Goal: Information Seeking & Learning: Understand process/instructions

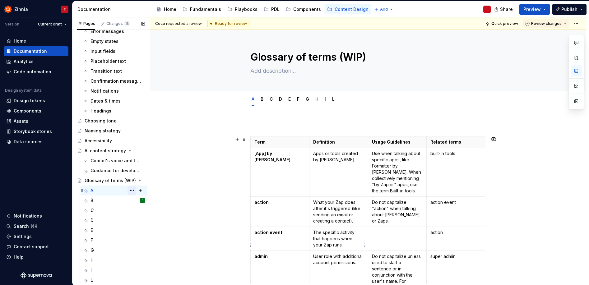
scroll to position [532, 0]
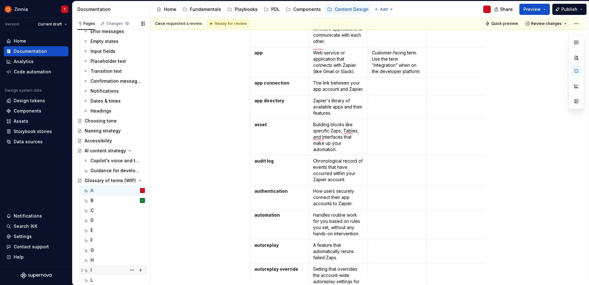
click at [104, 268] on div "I" at bounding box center [117, 270] width 54 height 9
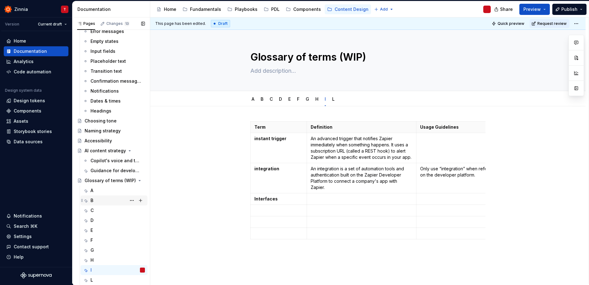
click at [95, 200] on div "B C" at bounding box center [117, 200] width 54 height 9
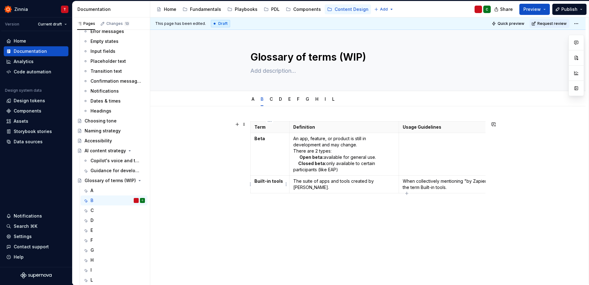
click at [256, 179] on strong "Built-in tools" at bounding box center [268, 180] width 29 height 5
type textarea "*"
click at [423, 187] on p "When collectively mentioning "by Zapier" apps, use the term Built-in tools." at bounding box center [459, 184] width 112 height 12
click at [424, 187] on p "When collectively mentioning "by Zapier" apps, use the term Built-in tools." at bounding box center [459, 184] width 112 height 12
click at [423, 187] on p "When collectively mentioning "by Zapier" apps, use the term Built-in tools." at bounding box center [459, 184] width 112 height 12
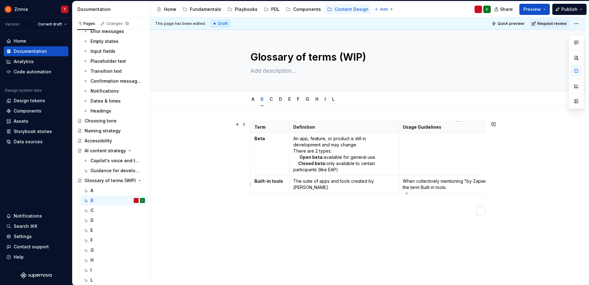
click at [423, 187] on p "When collectively mentioning "by Zapier" apps, use the term Built-in tools." at bounding box center [459, 184] width 112 height 12
drag, startPoint x: 257, startPoint y: 180, endPoint x: 271, endPoint y: 178, distance: 14.5
click at [257, 181] on strong "Built-in tools" at bounding box center [268, 180] width 29 height 5
click at [287, 226] on div "Term Definition Usage Guidelines Related terms Beta An app, feature, or product…" at bounding box center [367, 204] width 435 height 197
click at [105, 268] on div "I" at bounding box center [117, 270] width 54 height 9
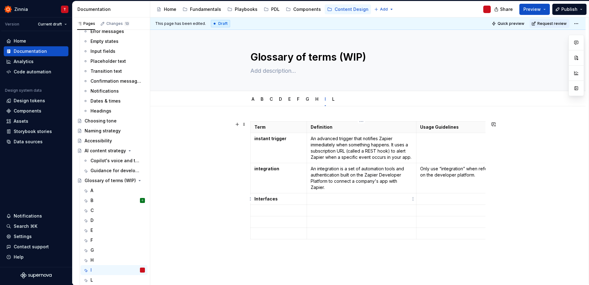
click at [319, 199] on p at bounding box center [362, 199] width 102 height 6
click at [318, 199] on p at bounding box center [362, 199] width 102 height 6
click at [340, 198] on p "To enrich screen reader interactions, please activate Accessibility in Grammarl…" at bounding box center [362, 199] width 102 height 6
click at [452, 200] on p "To enrich screen reader interactions, please activate Accessibility in Grammarl…" at bounding box center [476, 199] width 112 height 6
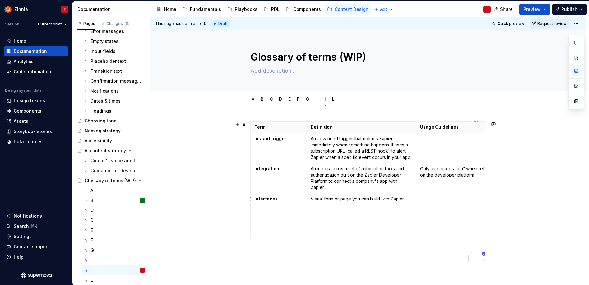
click at [452, 200] on p "To enrich screen reader interactions, please activate Accessibility in Grammarl…" at bounding box center [476, 199] width 112 height 6
click at [451, 198] on p "To enrich screen reader interactions, please activate Accessibility in Grammarl…" at bounding box center [476, 199] width 112 height 6
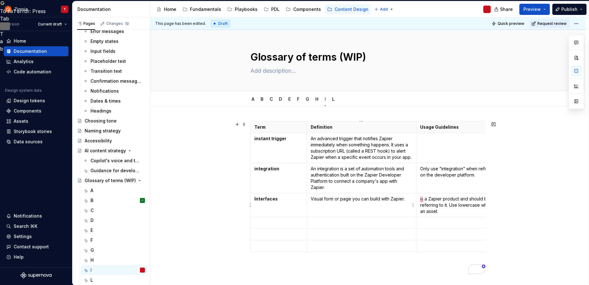
drag, startPoint x: 324, startPoint y: 199, endPoint x: 361, endPoint y: 203, distance: 37.8
click at [324, 199] on p "Visual form or page you can build with Zapier." at bounding box center [362, 199] width 102 height 6
type textarea "*"
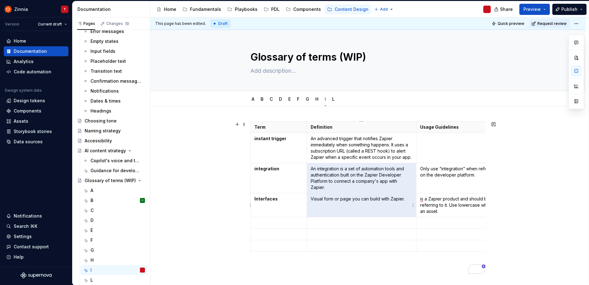
click at [326, 202] on td "Visual form or page you can build with Zapier." at bounding box center [361, 205] width 109 height 24
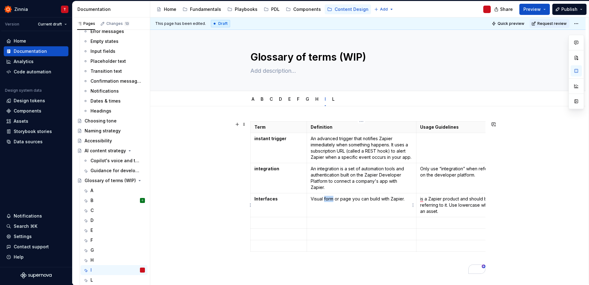
click at [326, 202] on p "Visual form or page you can build with Zapier." at bounding box center [362, 199] width 102 height 6
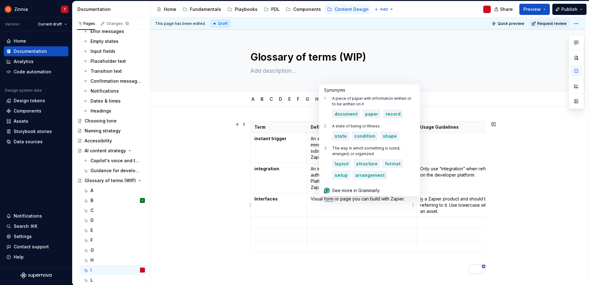
drag, startPoint x: 322, startPoint y: 199, endPoint x: 317, endPoint y: 199, distance: 5.9
click at [322, 199] on p "Visual form or page you can build with Zapier." at bounding box center [362, 199] width 102 height 6
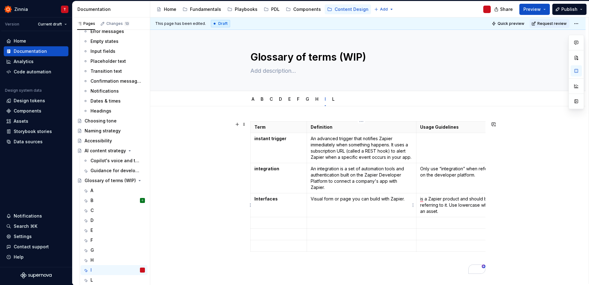
click at [311, 199] on p "Visual form or page you can build with Zapier." at bounding box center [362, 199] width 102 height 6
click at [420, 199] on p "is a Zapier product and should be capitalized when referring to it. Use lowerca…" at bounding box center [476, 205] width 112 height 19
click at [324, 199] on p "Visual form or page you can build with Zapier." at bounding box center [362, 199] width 102 height 6
click at [358, 200] on p "Visual items like a form or page you can build with Zapier." at bounding box center [362, 202] width 102 height 12
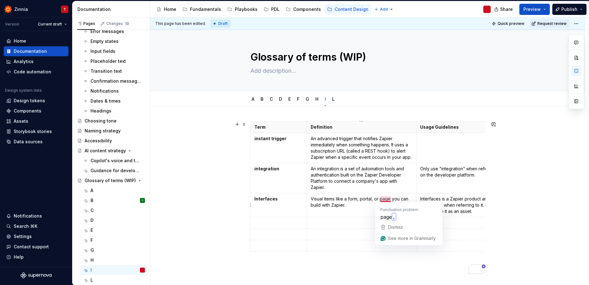
click at [381, 200] on p "Visual items like a form, portal, or page you can build with Zapier." at bounding box center [362, 202] width 102 height 12
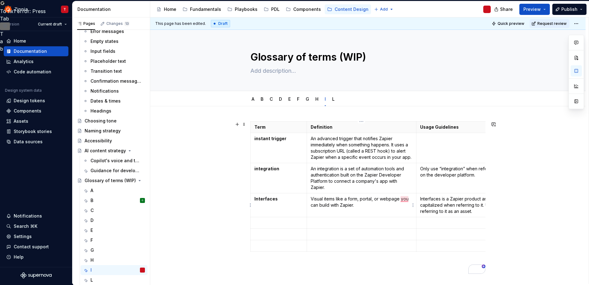
click at [358, 206] on p "Visual items like a form, portal, or webpage you can build with Zapier." at bounding box center [362, 202] width 102 height 12
click at [478, 217] on td "To enrich screen reader interactions, please activate Accessibility in Grammarl…" at bounding box center [476, 223] width 120 height 12
click at [113, 279] on div "L" at bounding box center [117, 280] width 54 height 9
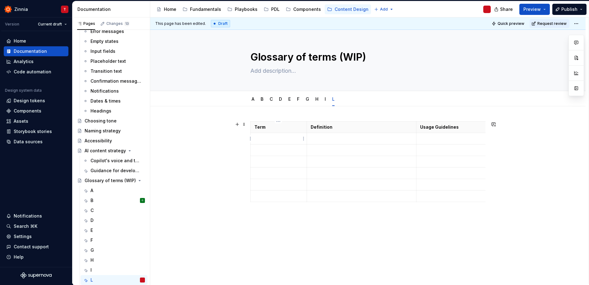
click at [276, 137] on p at bounding box center [278, 139] width 49 height 6
click at [284, 139] on p at bounding box center [278, 139] width 49 height 6
click at [283, 139] on p at bounding box center [278, 139] width 49 height 6
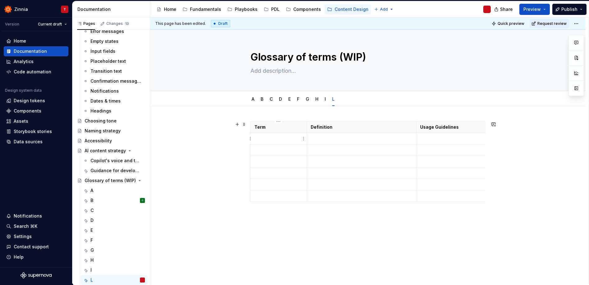
click at [283, 139] on p at bounding box center [278, 139] width 49 height 6
click at [283, 139] on p "To enrich screen reader interactions, please activate Accessibility in Grammarl…" at bounding box center [278, 139] width 49 height 6
drag, startPoint x: 301, startPoint y: 148, endPoint x: 252, endPoint y: 146, distance: 48.5
click at [252, 146] on td "linked assets linked record (Tables) Login / Log in" at bounding box center [279, 148] width 56 height 31
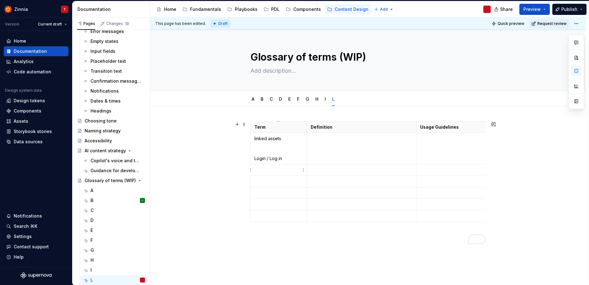
click at [290, 169] on p "To enrich screen reader interactions, please activate Accessibility in Grammarl…" at bounding box center [278, 170] width 49 height 6
drag, startPoint x: 276, startPoint y: 160, endPoint x: 255, endPoint y: 160, distance: 21.5
click at [255, 160] on p "Login / Log in" at bounding box center [278, 158] width 49 height 6
click at [271, 159] on p "Login / Log in" at bounding box center [278, 158] width 49 height 6
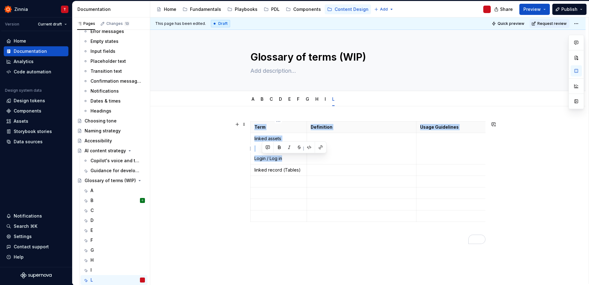
type textarea "*"
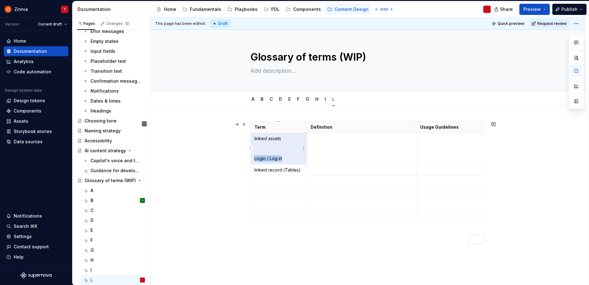
click at [255, 160] on p "Login / Log in" at bounding box center [278, 158] width 49 height 6
click at [288, 157] on p "Login / Log in" at bounding box center [278, 158] width 49 height 6
click at [255, 158] on p "Login / Log in" at bounding box center [278, 158] width 49 height 6
drag, startPoint x: 254, startPoint y: 158, endPoint x: 284, endPoint y: 157, distance: 29.9
click at [284, 157] on p "Login / Log in" at bounding box center [278, 158] width 49 height 6
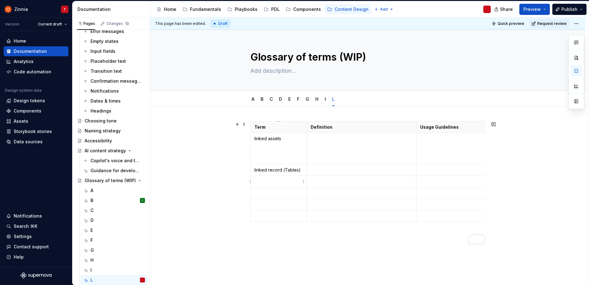
click at [286, 182] on p "To enrich screen reader interactions, please activate Accessibility in Grammarl…" at bounding box center [278, 181] width 49 height 6
paste div "To enrich screen reader interactions, please activate Accessibility in Grammarl…"
click at [257, 180] on p "Login / Log in" at bounding box center [278, 181] width 49 height 6
click at [267, 162] on td "linked assets" at bounding box center [279, 148] width 56 height 31
click at [271, 162] on p "login / Log in" at bounding box center [278, 162] width 49 height 6
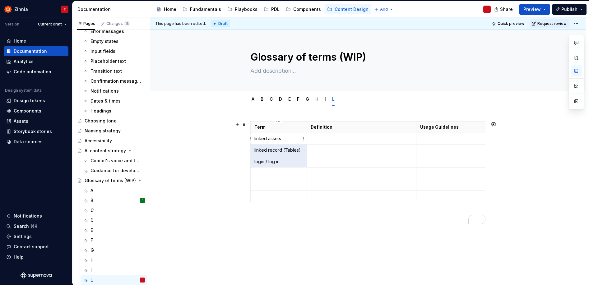
drag, startPoint x: 291, startPoint y: 163, endPoint x: 253, endPoint y: 137, distance: 46.1
click at [253, 137] on tbody "Term Definition Usage Guidelines Related terms linked assets linked record (Tab…" at bounding box center [438, 162] width 375 height 81
drag, startPoint x: 252, startPoint y: 137, endPoint x: 280, endPoint y: 165, distance: 39.8
click at [280, 165] on tbody "Term Definition Usage Guidelines Related terms linked assets linked record (Tab…" at bounding box center [438, 162] width 375 height 81
drag, startPoint x: 262, startPoint y: 98, endPoint x: 271, endPoint y: 108, distance: 13.9
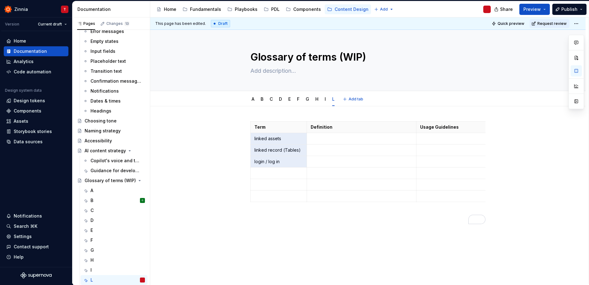
click at [262, 98] on link "B" at bounding box center [262, 98] width 3 height 5
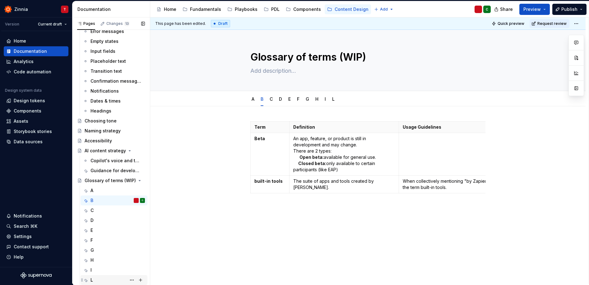
click at [104, 278] on div "L" at bounding box center [117, 280] width 54 height 9
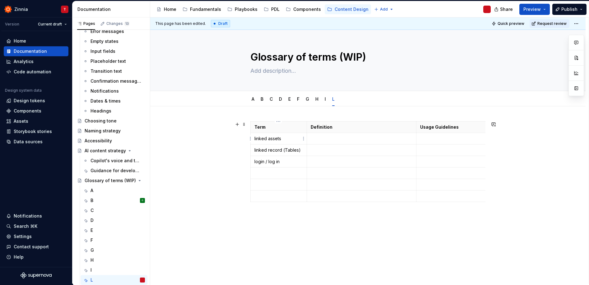
drag, startPoint x: 253, startPoint y: 137, endPoint x: 295, endPoint y: 162, distance: 48.8
click at [293, 164] on tbody "Term Definition Usage Guidelines Related terms linked assets linked record (Tab…" at bounding box center [438, 162] width 375 height 81
click at [295, 162] on tbody "Term Definition Usage Guidelines Related terms linked assets linked record (Tab…" at bounding box center [438, 162] width 375 height 81
click at [272, 129] on button "button" at bounding box center [271, 127] width 9 height 9
click at [333, 141] on p "To enrich screen reader interactions, please activate Accessibility in Grammarl…" at bounding box center [362, 139] width 102 height 6
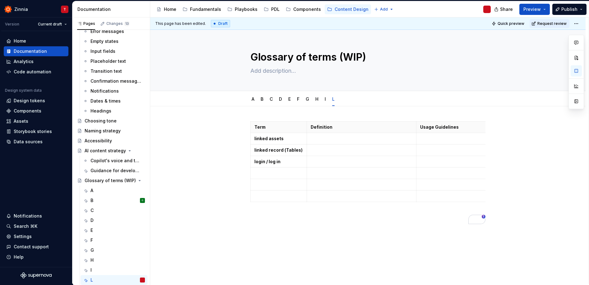
click at [316, 139] on p "To enrich screen reader interactions, please activate Accessibility in Grammarl…" at bounding box center [362, 139] width 102 height 6
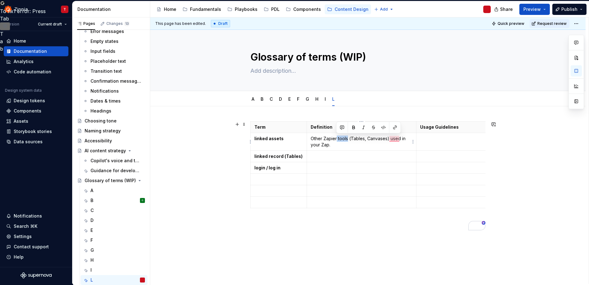
drag, startPoint x: 347, startPoint y: 139, endPoint x: 336, endPoint y: 138, distance: 11.0
click at [336, 138] on p "Other Zapier tools (Tables, Canvases) used in your Zap." at bounding box center [362, 142] width 102 height 12
drag, startPoint x: 324, startPoint y: 138, endPoint x: 311, endPoint y: 138, distance: 12.7
click at [311, 138] on p "Other Zapier (Tables, Canvases) used in your Zap." at bounding box center [362, 142] width 102 height 12
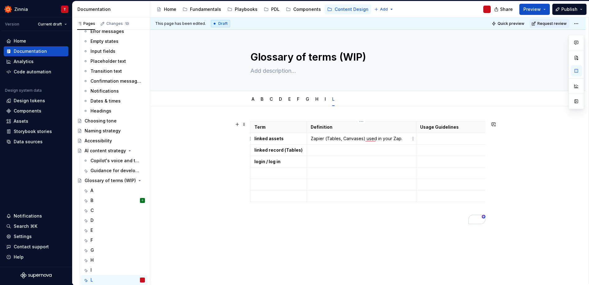
click at [325, 138] on p "Zapier (Tables, Canvases) used in your Zap." at bounding box center [362, 139] width 102 height 6
type textarea "*"
click at [382, 139] on p "Zapier products (Tables, Canvases) used in your Zap." at bounding box center [362, 142] width 102 height 12
click at [368, 148] on p "Zapier products (Tables, Canvases, etc) used in your Zap." at bounding box center [362, 142] width 102 height 12
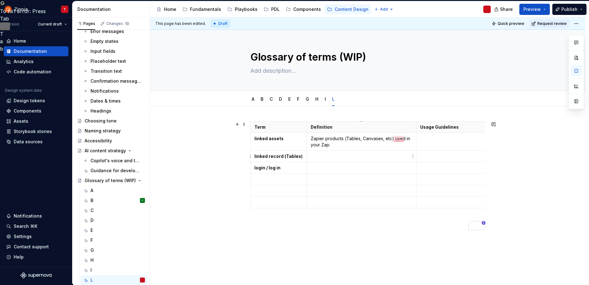
click at [316, 155] on p "To enrich screen reader interactions, please activate Accessibility in Grammarl…" at bounding box center [362, 156] width 102 height 6
click at [324, 160] on td "To enrich screen reader interactions, please activate Accessibility in Grammarl…" at bounding box center [361, 157] width 109 height 12
click at [321, 158] on p "To enrich screen reader interactions, please activate Accessibility in Grammarl…" at bounding box center [362, 156] width 102 height 6
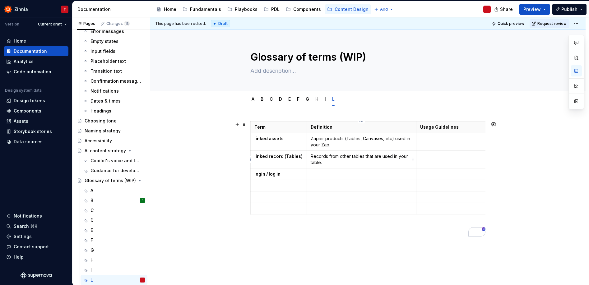
click at [399, 156] on p "Records from other tables that are used in your table." at bounding box center [362, 159] width 102 height 12
drag, startPoint x: 399, startPoint y: 157, endPoint x: 408, endPoint y: 157, distance: 9.3
click at [408, 157] on p "Records from other tables that are used in your table." at bounding box center [362, 159] width 102 height 12
drag, startPoint x: 317, startPoint y: 146, endPoint x: 311, endPoint y: 145, distance: 5.7
click at [311, 145] on p "Zapier products (Tables, Canvases, etc) used in your Zap." at bounding box center [362, 142] width 102 height 12
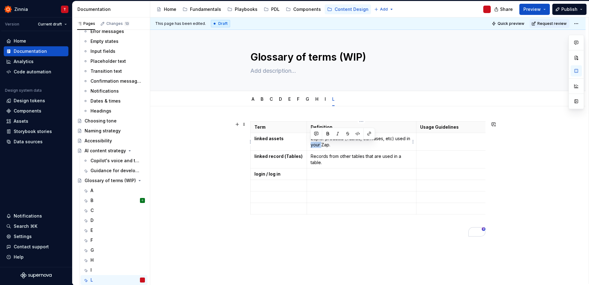
drag, startPoint x: 321, startPoint y: 144, endPoint x: 310, endPoint y: 146, distance: 10.6
click at [311, 146] on p "Zapier products (Tables, Canvases, etc) used in your Zap." at bounding box center [362, 142] width 102 height 12
drag, startPoint x: 283, startPoint y: 156, endPoint x: 298, endPoint y: 155, distance: 14.7
click at [298, 155] on strong "linked record (Tables)" at bounding box center [278, 156] width 48 height 5
click at [300, 155] on p "linked record (Tables)" at bounding box center [278, 156] width 49 height 6
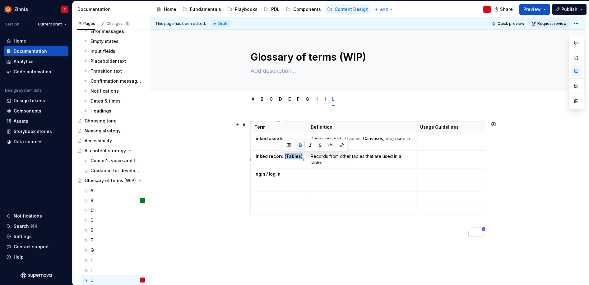
drag, startPoint x: 300, startPoint y: 156, endPoint x: 283, endPoint y: 159, distance: 17.6
click at [283, 159] on p "linked record (Tables)" at bounding box center [278, 156] width 49 height 6
click at [438, 158] on p "To enrich screen reader interactions, please activate Accessibility in Grammarl…" at bounding box center [476, 156] width 112 height 6
click at [326, 171] on p "To enrich screen reader interactions, please activate Accessibility in Grammarl…" at bounding box center [362, 174] width 102 height 6
drag, startPoint x: 284, startPoint y: 173, endPoint x: 253, endPoint y: 173, distance: 31.1
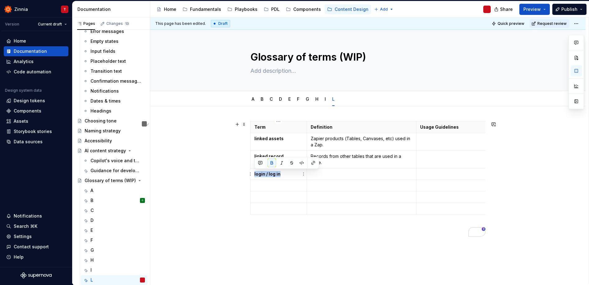
click at [253, 173] on td "login / log in" at bounding box center [279, 175] width 56 height 12
click at [129, 280] on button "Page tree" at bounding box center [131, 280] width 9 height 9
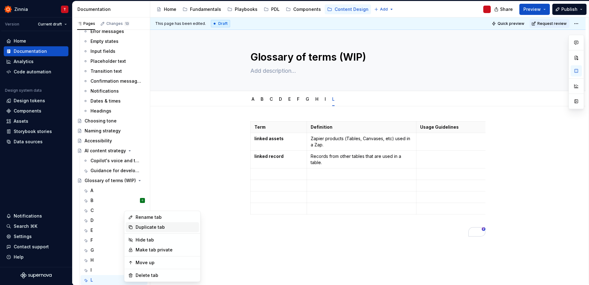
click at [172, 228] on div "Duplicate tab" at bounding box center [166, 227] width 61 height 6
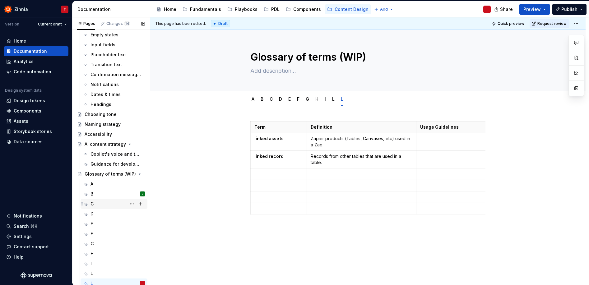
scroll to position [166, 0]
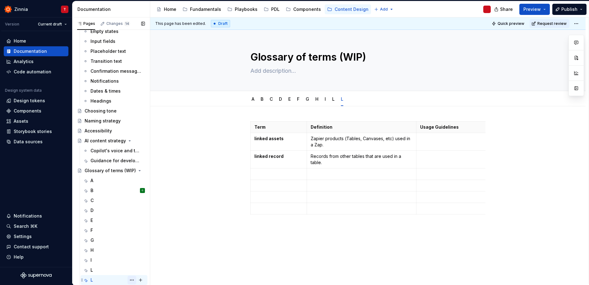
click at [128, 280] on button "Page tree" at bounding box center [131, 280] width 9 height 9
type textarea "*"
click at [165, 220] on div "Rename tab" at bounding box center [166, 217] width 61 height 6
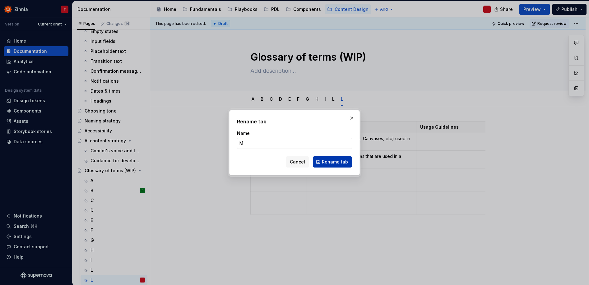
type input "M"
click at [343, 164] on span "Rename tab" at bounding box center [335, 162] width 26 height 6
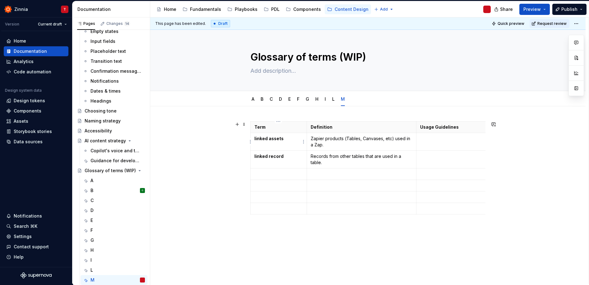
drag, startPoint x: 254, startPoint y: 139, endPoint x: 279, endPoint y: 141, distance: 24.3
click at [279, 141] on strong "linked assets" at bounding box center [268, 138] width 29 height 5
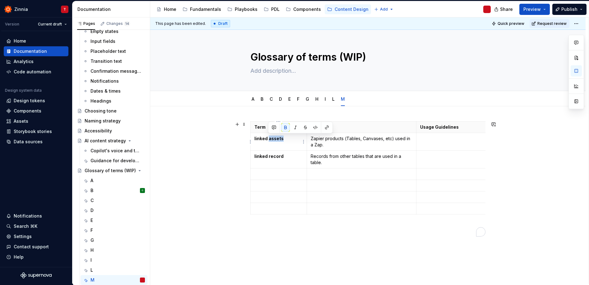
click at [279, 141] on strong "linked assets" at bounding box center [268, 138] width 29 height 5
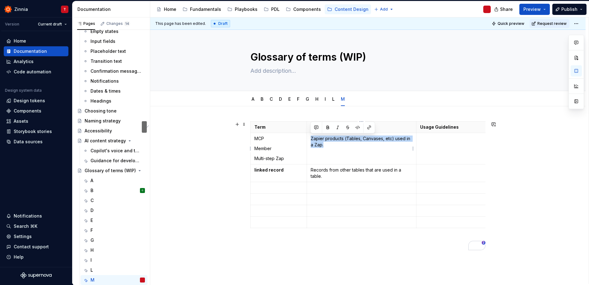
drag, startPoint x: 311, startPoint y: 138, endPoint x: 339, endPoint y: 150, distance: 30.3
click at [339, 150] on td "Zapier products (Tables, Canvases, etc) used in a Zap." at bounding box center [361, 148] width 109 height 31
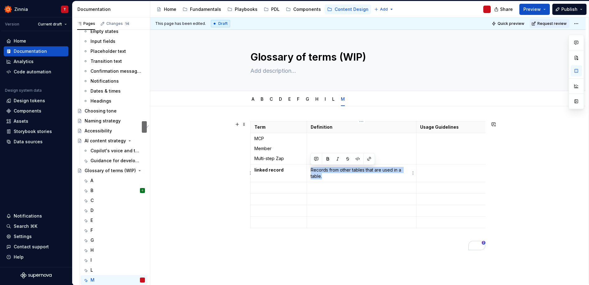
drag, startPoint x: 311, startPoint y: 170, endPoint x: 347, endPoint y: 181, distance: 37.0
click at [347, 181] on td "Records from other tables that are used in a table." at bounding box center [361, 173] width 109 height 18
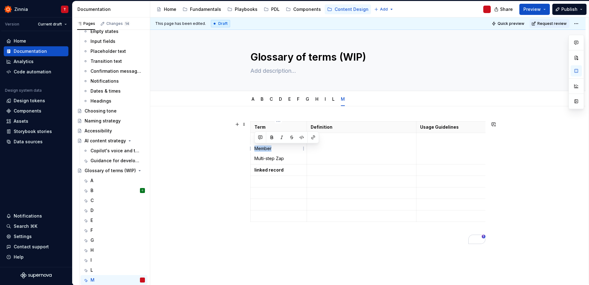
drag, startPoint x: 273, startPoint y: 151, endPoint x: 253, endPoint y: 147, distance: 19.9
click at [252, 147] on td "MCP Member Multi-step Zap" at bounding box center [279, 148] width 56 height 31
click at [266, 173] on td "linked record" at bounding box center [279, 170] width 56 height 12
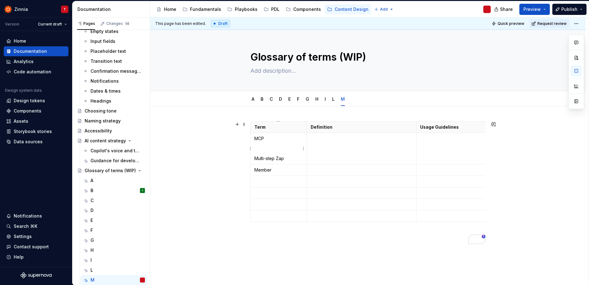
click at [262, 156] on p "Multi-step Zap" at bounding box center [278, 158] width 49 height 6
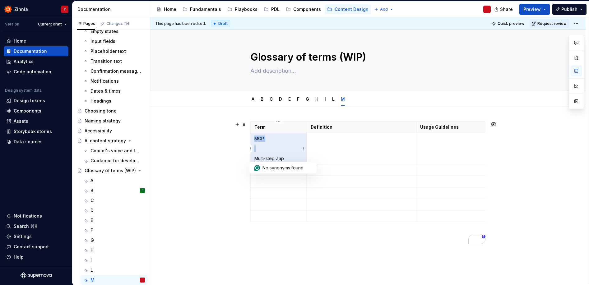
click at [263, 156] on p "Multi-step Zap" at bounding box center [278, 158] width 49 height 6
drag, startPoint x: 254, startPoint y: 158, endPoint x: 297, endPoint y: 160, distance: 43.2
click at [297, 160] on td "MCP Multi-step Zap" at bounding box center [279, 148] width 56 height 31
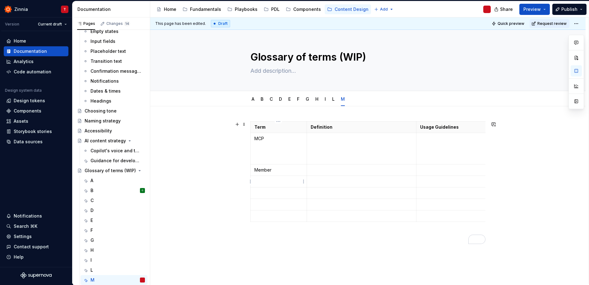
click at [261, 181] on p "To enrich screen reader interactions, please activate Accessibility in Grammarl…" at bounding box center [278, 181] width 49 height 6
click at [259, 153] on td "MCP" at bounding box center [279, 148] width 56 height 31
drag, startPoint x: 255, startPoint y: 139, endPoint x: 280, endPoint y: 159, distance: 32.5
click at [280, 159] on tbody "Term Definition Usage Guidelines Related terms MCP Member Multi-step Zap" at bounding box center [438, 162] width 375 height 81
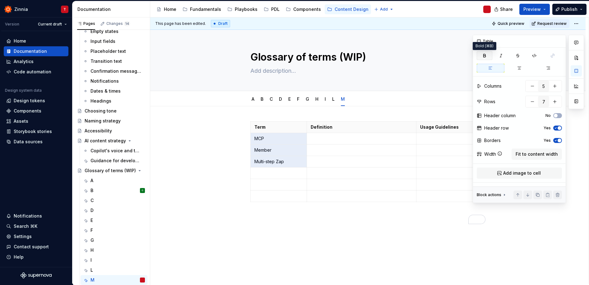
click at [482, 54] on icon "button" at bounding box center [484, 55] width 5 height 5
click at [527, 159] on button "Fit to content width" at bounding box center [536, 154] width 50 height 11
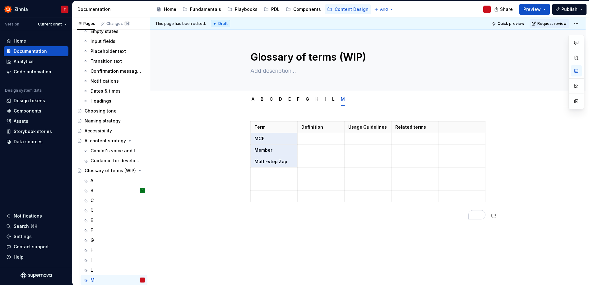
click at [408, 236] on div "Term Definition Usage Guidelines Related terms MCP Member Multi-step Zap" at bounding box center [367, 209] width 435 height 206
click at [461, 120] on html "Zinnia T Version Current draft Home Documentation Analytics Code automation Des…" at bounding box center [294, 142] width 589 height 285
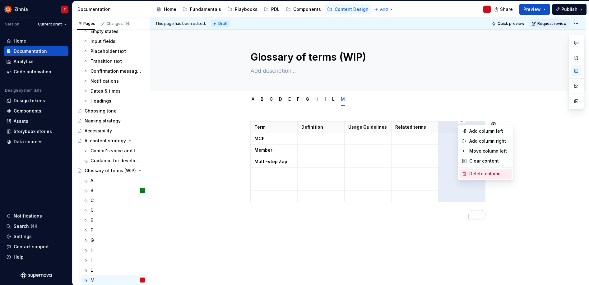
click at [488, 174] on div "Delete column" at bounding box center [489, 174] width 40 height 6
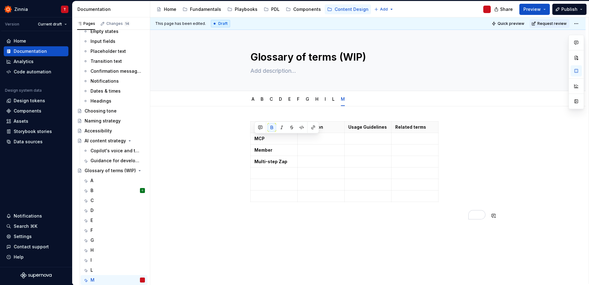
click at [417, 226] on div "Term Definition Usage Guidelines Related terms MCP Member Multi-step Zap" at bounding box center [367, 174] width 235 height 106
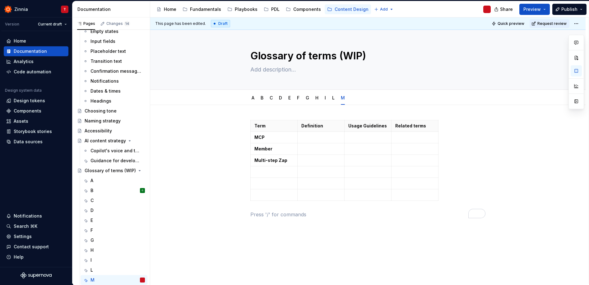
type textarea "*"
click at [324, 161] on p "To enrich screen reader interactions, please activate Accessibility in Grammarl…" at bounding box center [320, 160] width 39 height 6
click at [292, 253] on div "Term Definition Usage Guidelines Related terms MCP Member Multi-step Zap A Zap …" at bounding box center [367, 220] width 435 height 231
drag, startPoint x: 258, startPoint y: 160, endPoint x: 262, endPoint y: 159, distance: 4.2
click at [258, 160] on strong "Multi-step Zap" at bounding box center [270, 160] width 33 height 5
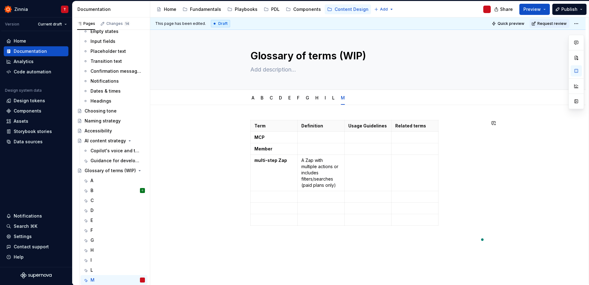
click at [216, 230] on div "Term Definition Usage Guidelines Related terms MCP Member multi-step Zap A Zap …" at bounding box center [367, 220] width 435 height 231
click at [495, 185] on div "Term Definition Usage Guidelines Related terms MCP Member multi-step Zap A Zap …" at bounding box center [367, 220] width 435 height 231
drag, startPoint x: 344, startPoint y: 161, endPoint x: 356, endPoint y: 160, distance: 11.9
click at [356, 160] on td "To enrich screen reader interactions, please activate Accessibility in Grammarl…" at bounding box center [379, 170] width 47 height 30
click at [484, 180] on div "Term Definition Usage Guidelines Related terms MCP Member multi-step Zap A Zap …" at bounding box center [367, 171] width 235 height 102
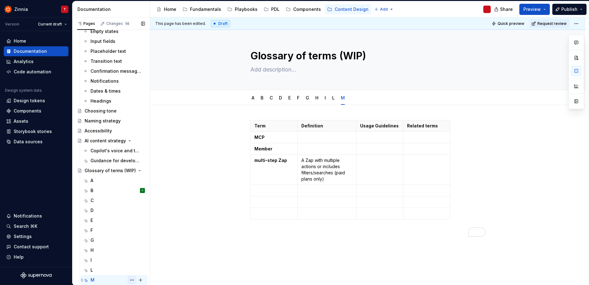
click at [128, 279] on button "Page tree" at bounding box center [131, 280] width 9 height 9
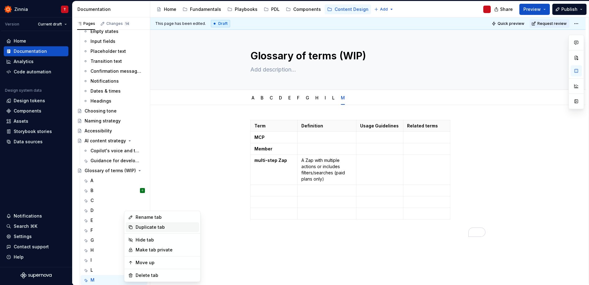
click at [155, 226] on div "Duplicate tab" at bounding box center [166, 227] width 61 height 6
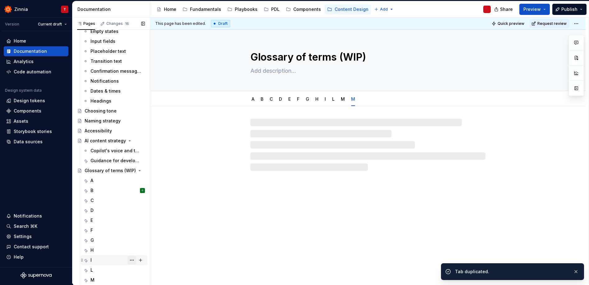
scroll to position [176, 0]
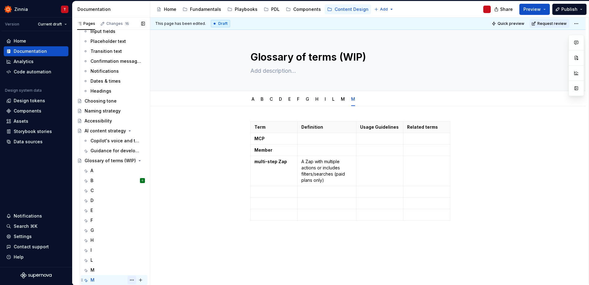
click at [129, 281] on button "Page tree" at bounding box center [131, 280] width 9 height 9
type textarea "*"
click at [161, 216] on div "Rename tab" at bounding box center [166, 217] width 61 height 6
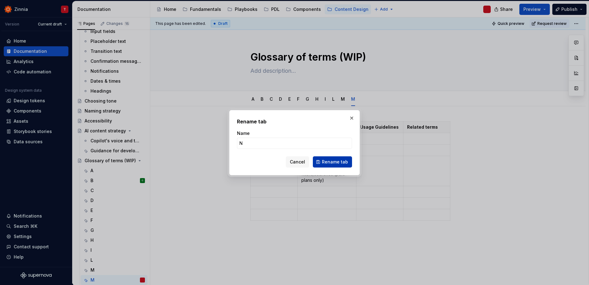
type input "N"
click at [334, 161] on span "Rename tab" at bounding box center [335, 162] width 26 height 6
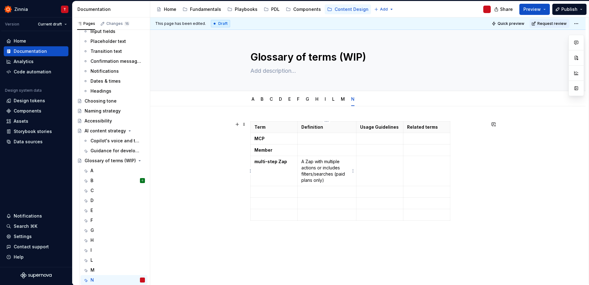
type textarea "*"
click at [255, 162] on p "multi-step Zap" at bounding box center [273, 162] width 39 height 6
click at [285, 162] on strong "multi-step Zap" at bounding box center [270, 161] width 33 height 5
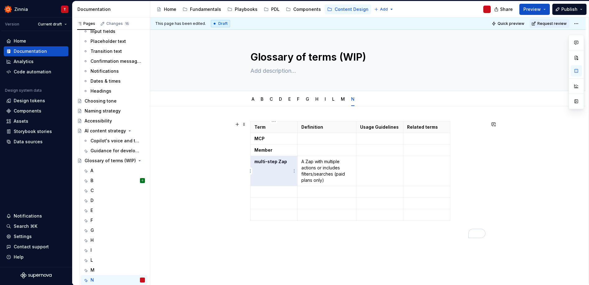
click at [285, 162] on strong "multi-step Zap" at bounding box center [270, 161] width 33 height 5
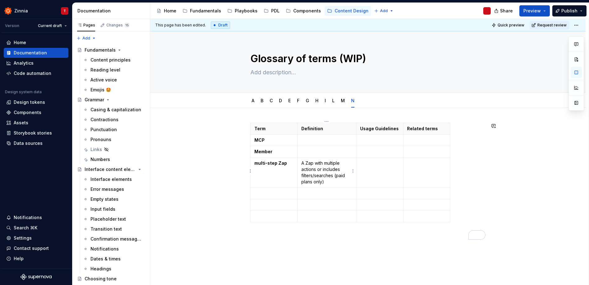
scroll to position [176, 0]
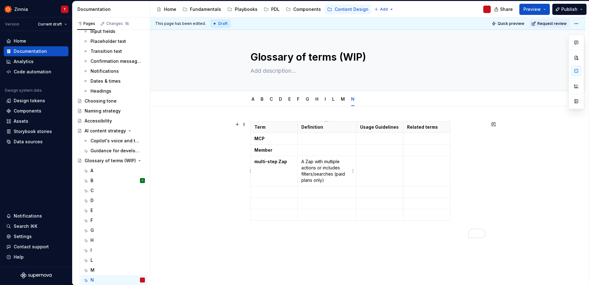
click at [321, 167] on p "A Zap with multiple actions or includes filters/searches (paid plans only)" at bounding box center [326, 171] width 51 height 25
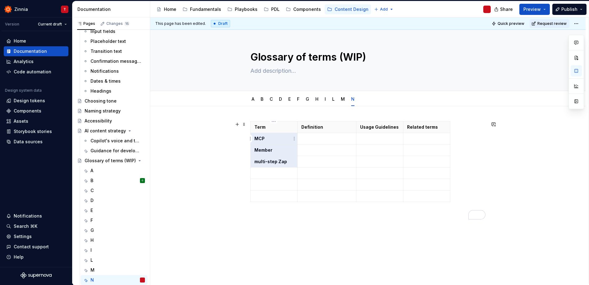
drag, startPoint x: 289, startPoint y: 162, endPoint x: 258, endPoint y: 140, distance: 37.9
click at [258, 140] on tbody "Term Definition Usage Guidelines Related terms MCP Member multi-step Zap" at bounding box center [351, 162] width 200 height 81
click at [252, 215] on p "To enrich screen reader interactions, please activate Accessibility in Grammarl…" at bounding box center [367, 215] width 235 height 7
click at [129, 280] on button "Page tree" at bounding box center [131, 280] width 9 height 9
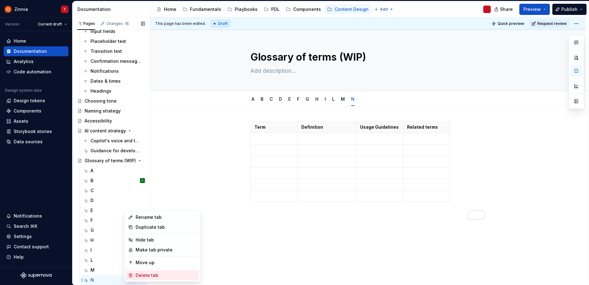
type textarea "*"
click at [165, 215] on div "Rename tab" at bounding box center [166, 217] width 61 height 6
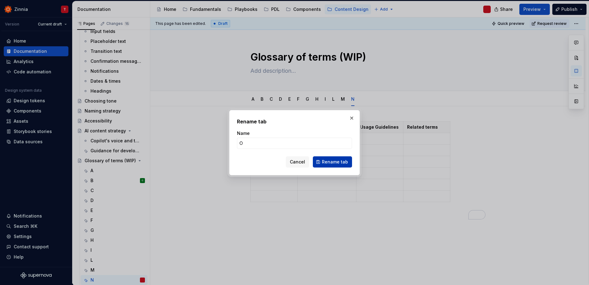
type input "O"
click at [334, 164] on span "Rename tab" at bounding box center [335, 162] width 26 height 6
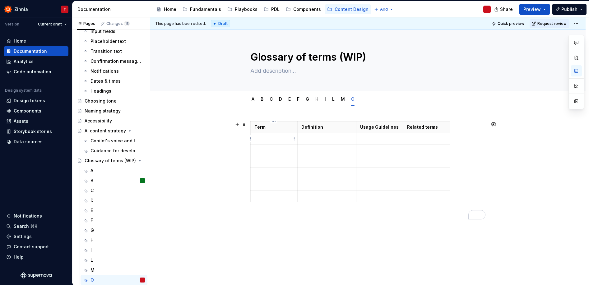
click at [280, 141] on p "To enrich screen reader interactions, please activate Accessibility in Grammarl…" at bounding box center [273, 139] width 39 height 6
drag, startPoint x: 274, startPoint y: 146, endPoint x: 257, endPoint y: 150, distance: 18.0
click at [257, 150] on p "Owner" at bounding box center [273, 149] width 39 height 6
click at [272, 147] on p "Owner" at bounding box center [273, 149] width 39 height 6
drag, startPoint x: 271, startPoint y: 148, endPoint x: 255, endPoint y: 149, distance: 15.6
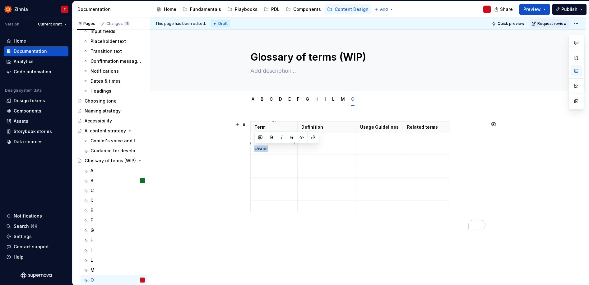
click at [255, 149] on p "Owner" at bounding box center [273, 149] width 39 height 6
click at [260, 160] on p "To enrich screen reader interactions, please activate Accessibility in Grammarl…" at bounding box center [273, 160] width 39 height 6
click at [263, 155] on td "Owner" at bounding box center [274, 161] width 47 height 12
click at [264, 151] on p "To enrich screen reader interactions, please activate Accessibility in Grammarl…" at bounding box center [273, 149] width 39 height 6
click at [98, 270] on div "M" at bounding box center [117, 270] width 54 height 9
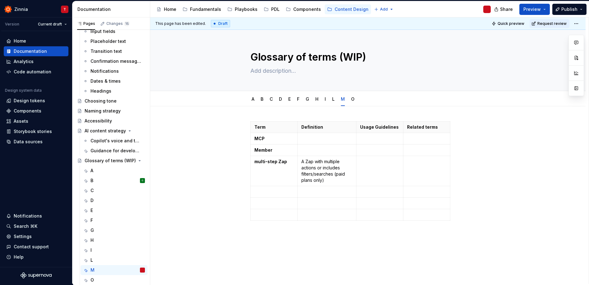
click at [308, 140] on p at bounding box center [326, 139] width 51 height 6
click at [311, 136] on p at bounding box center [326, 139] width 51 height 6
click at [310, 142] on td at bounding box center [326, 139] width 59 height 12
click at [316, 138] on p at bounding box center [326, 139] width 51 height 6
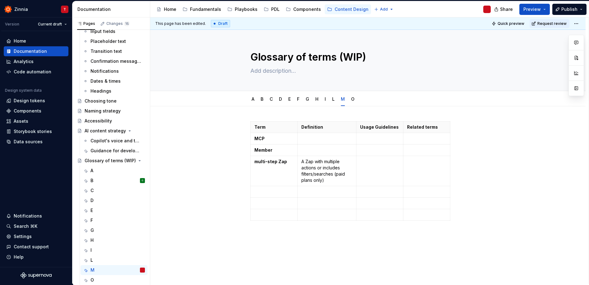
click at [316, 138] on p at bounding box center [326, 139] width 51 height 6
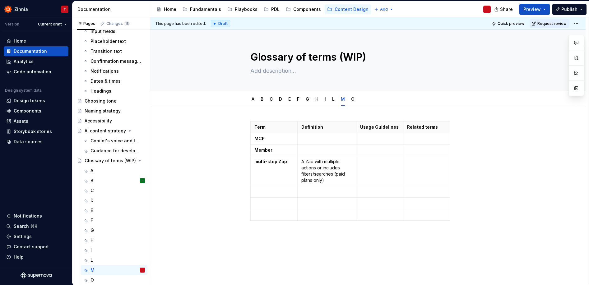
click at [316, 138] on p at bounding box center [326, 139] width 51 height 6
type textarea "*"
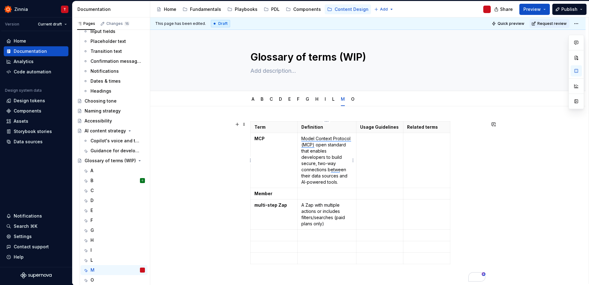
drag, startPoint x: 316, startPoint y: 146, endPoint x: 322, endPoint y: 144, distance: 6.1
click at [316, 146] on p "Model Context Protocol (MCP) open standard that enables developers to build sec…" at bounding box center [326, 161] width 51 height 50
click at [337, 184] on p "Model Context Protocol (MCP) is an open standard that enables developers to bui…" at bounding box center [326, 161] width 51 height 50
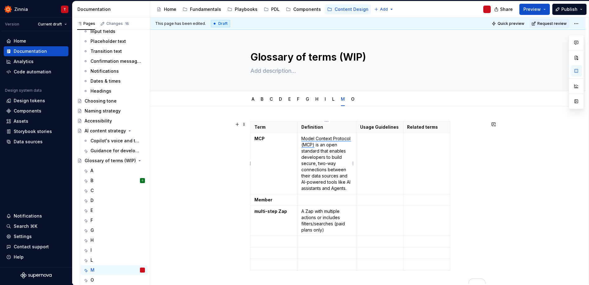
click at [351, 190] on p "Model Context Protocol (MCP) is an open standard that enables developers to bui…" at bounding box center [326, 164] width 51 height 56
drag, startPoint x: 300, startPoint y: 184, endPoint x: 348, endPoint y: 188, distance: 47.5
click at [347, 188] on td "Model Context Protocol (MCP) is an open standard that enables developers to bui…" at bounding box center [326, 163] width 59 height 61
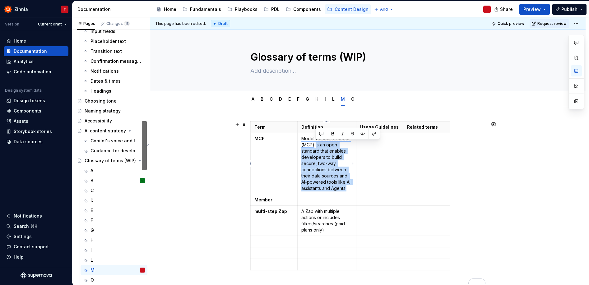
drag, startPoint x: 349, startPoint y: 189, endPoint x: 316, endPoint y: 146, distance: 54.4
click at [316, 145] on p "Model Context Protocol (MCP) is an open standard that enables developers to bui…" at bounding box center [326, 164] width 51 height 56
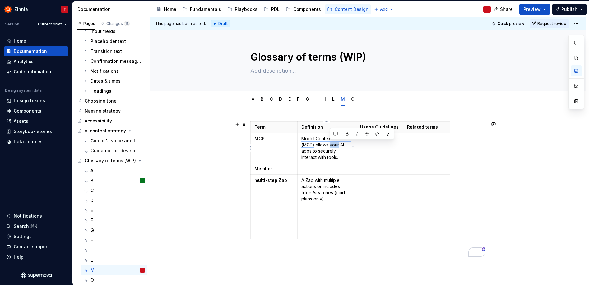
drag, startPoint x: 339, startPoint y: 146, endPoint x: 331, endPoint y: 145, distance: 8.4
click at [331, 145] on p "Model Context Protocol (MCP) allows your AI apps to securely interact with tool…" at bounding box center [326, 148] width 51 height 25
click at [367, 146] on td "To enrich screen reader interactions, please activate Accessibility in Grammarl…" at bounding box center [379, 148] width 47 height 30
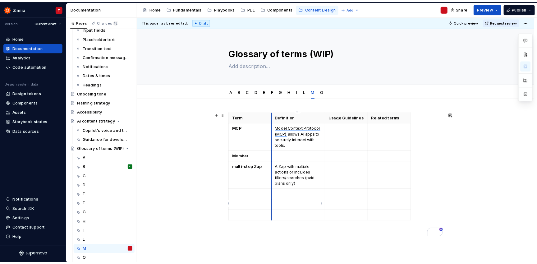
scroll to position [1, 0]
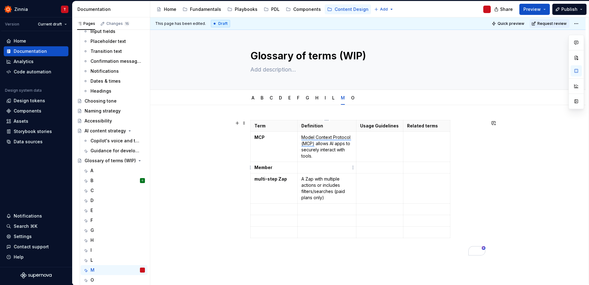
click at [315, 172] on td "To enrich screen reader interactions, please activate Accessibility in Grammarl…" at bounding box center [326, 168] width 59 height 12
click at [364, 166] on p "To enrich screen reader interactions, please activate Accessibility in Grammarl…" at bounding box center [379, 167] width 39 height 6
click at [117, 279] on div "O" at bounding box center [117, 280] width 54 height 9
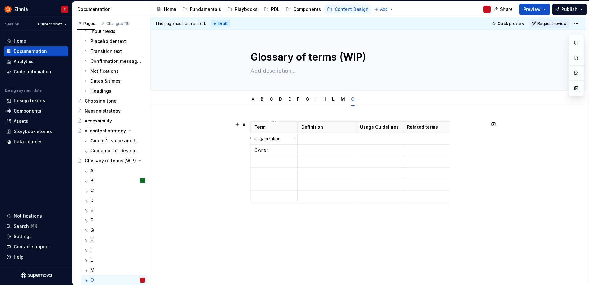
click at [287, 155] on tbody "Term Definition Usage Guidelines Related terms Organization Owner" at bounding box center [351, 162] width 200 height 81
click at [576, 71] on button "button" at bounding box center [576, 70] width 11 height 11
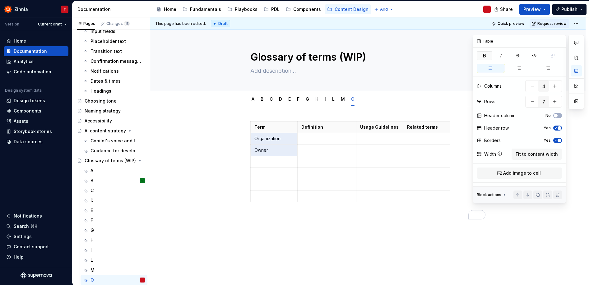
click at [486, 58] on icon "button" at bounding box center [484, 55] width 5 height 5
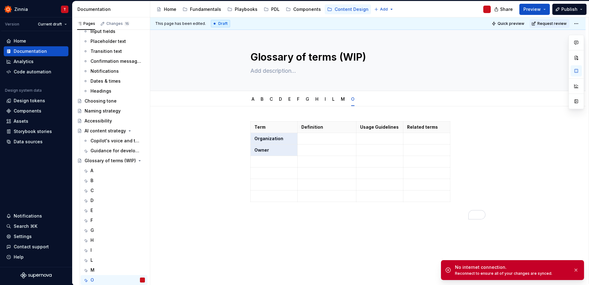
scroll to position [176, 0]
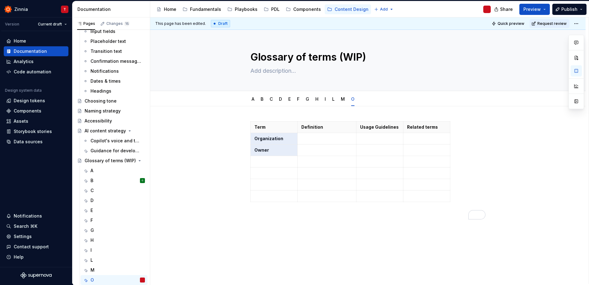
click at [314, 230] on div "Term Definition Usage Guidelines Related terms Organization Owner" at bounding box center [367, 209] width 435 height 206
type textarea "*"
